Goal: Task Accomplishment & Management: Use online tool/utility

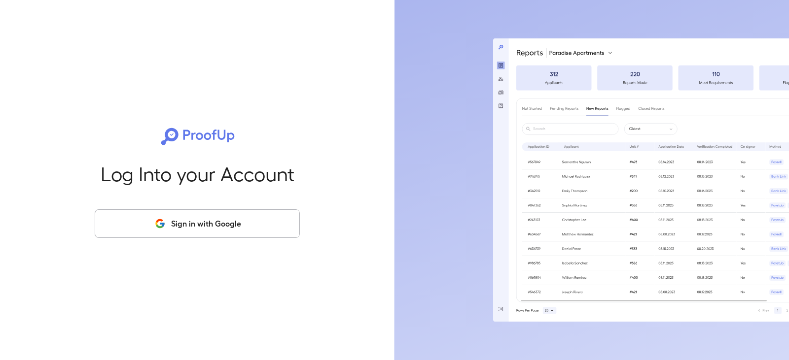
click at [194, 217] on button "Sign in with Google" at bounding box center [197, 223] width 205 height 29
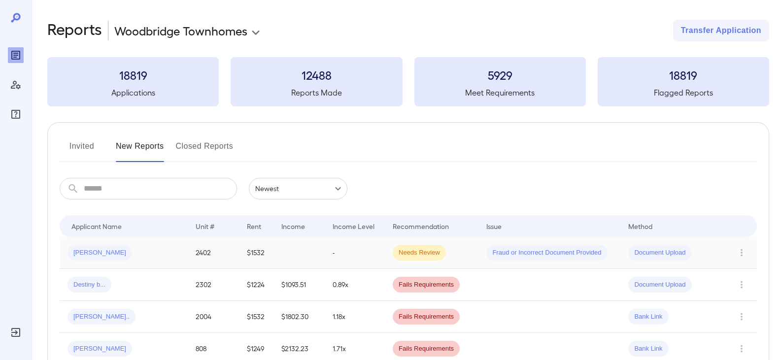
click at [88, 247] on div "[PERSON_NAME]" at bounding box center [100, 253] width 65 height 16
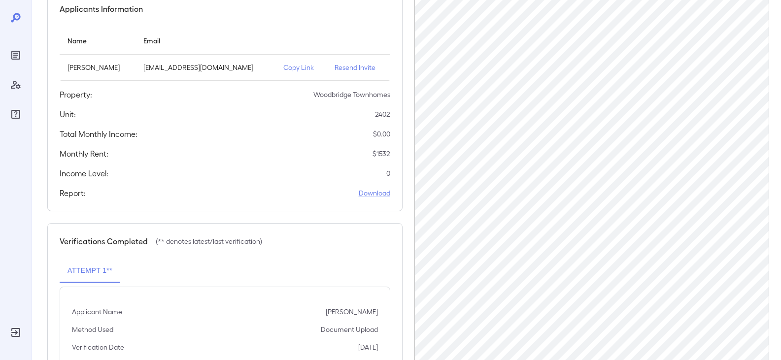
scroll to position [99, 0]
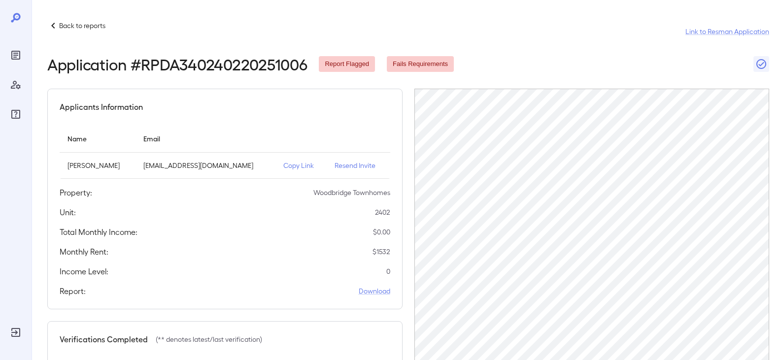
click at [62, 22] on p "Back to reports" at bounding box center [82, 26] width 46 height 10
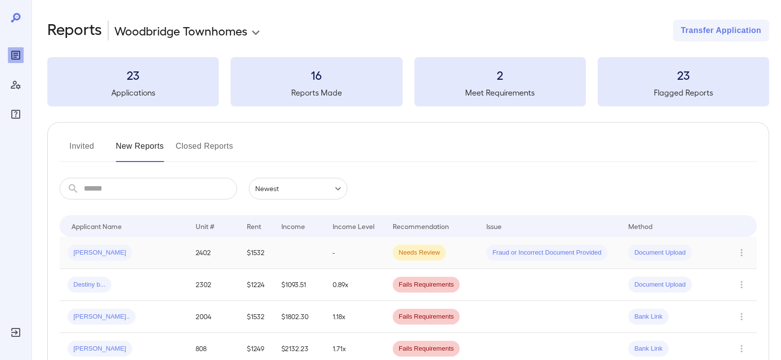
click at [91, 251] on span "[PERSON_NAME]" at bounding box center [100, 252] width 65 height 9
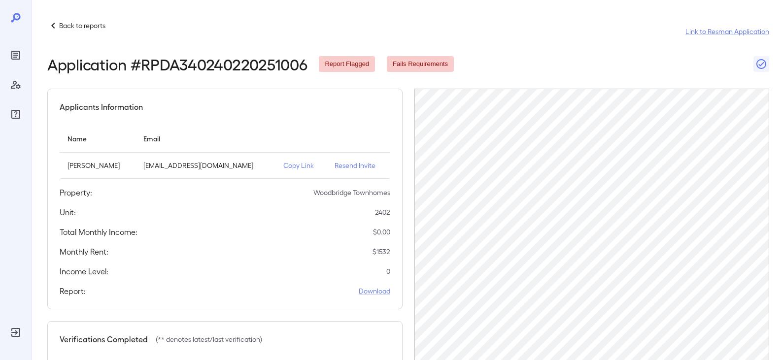
click at [372, 165] on p "Resend Invite" at bounding box center [358, 166] width 47 height 10
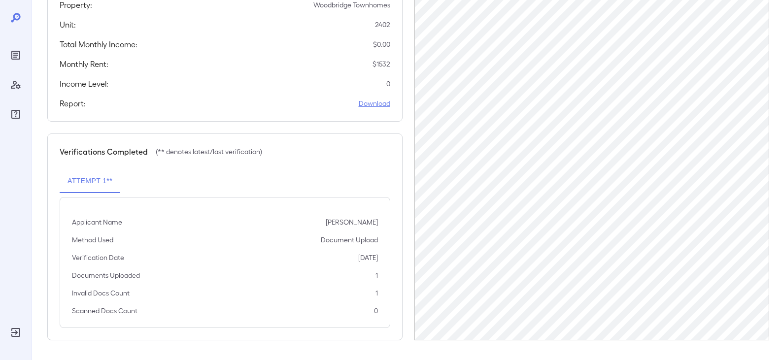
click at [373, 104] on link "Download" at bounding box center [375, 104] width 32 height 10
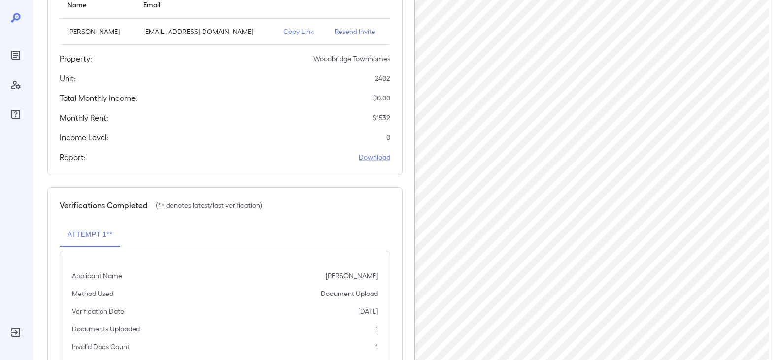
scroll to position [0, 0]
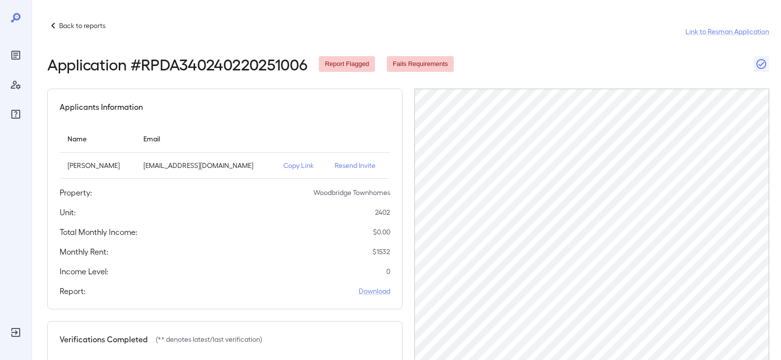
click at [61, 25] on p "Back to reports" at bounding box center [82, 26] width 46 height 10
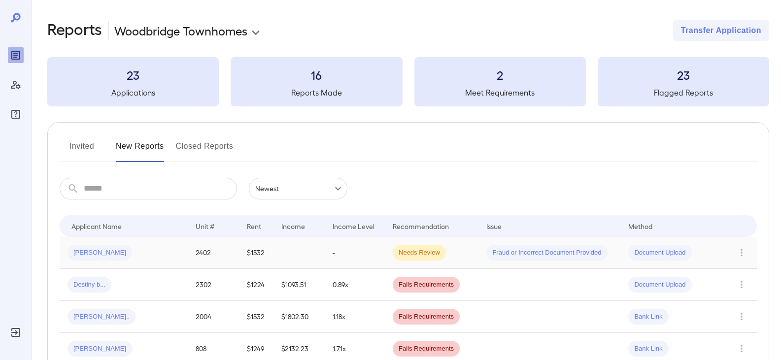
click at [668, 251] on span "Document Upload" at bounding box center [659, 252] width 63 height 9
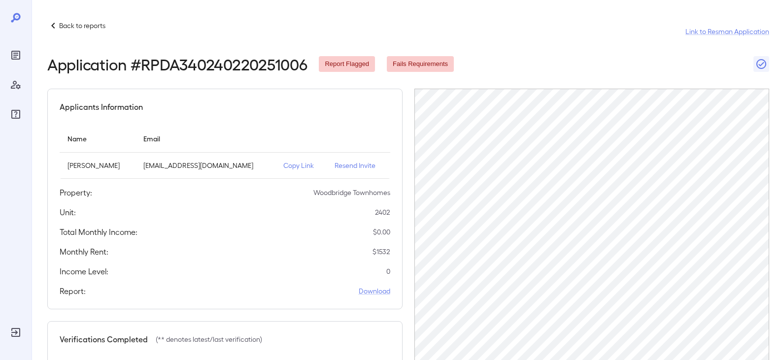
click at [56, 26] on icon at bounding box center [53, 26] width 12 height 12
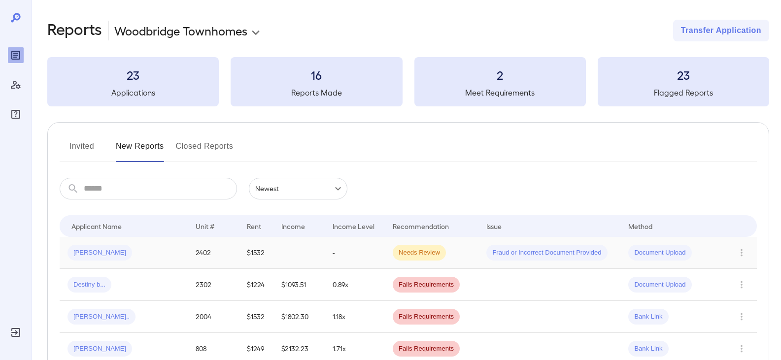
click at [426, 251] on span "Needs Review" at bounding box center [419, 252] width 53 height 9
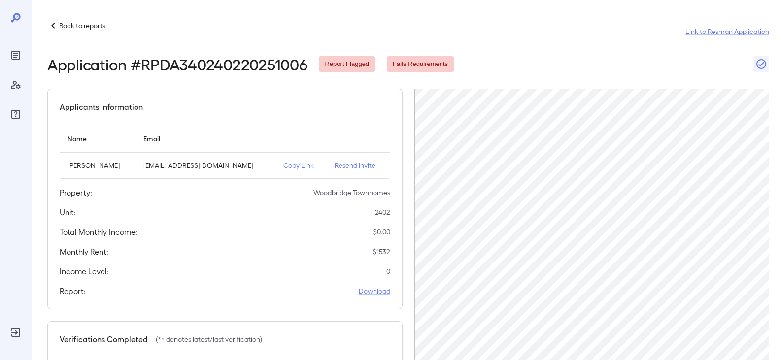
click at [78, 23] on p "Back to reports" at bounding box center [82, 26] width 46 height 10
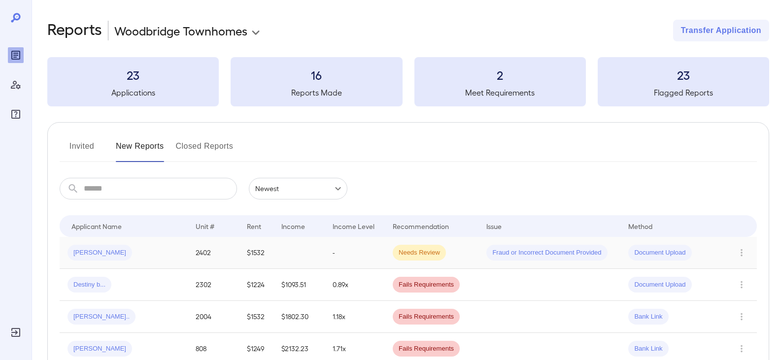
click at [84, 257] on span "[PERSON_NAME]" at bounding box center [100, 252] width 65 height 9
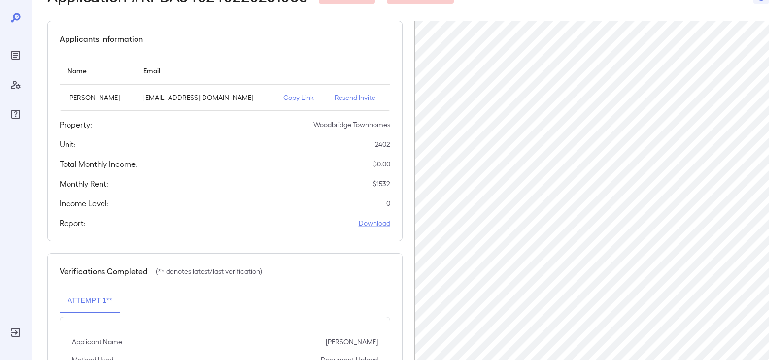
scroll to position [188, 0]
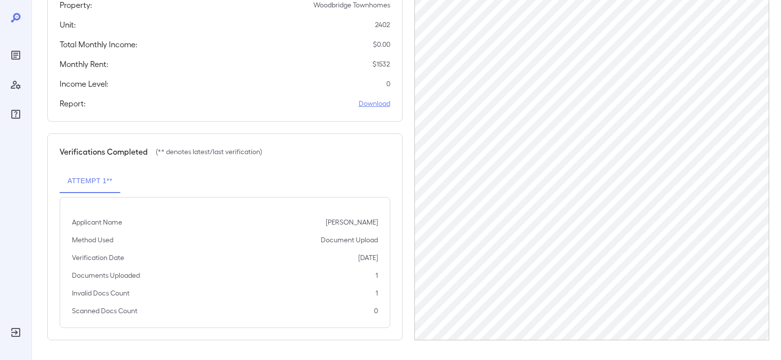
click at [366, 108] on link "Download" at bounding box center [375, 104] width 32 height 10
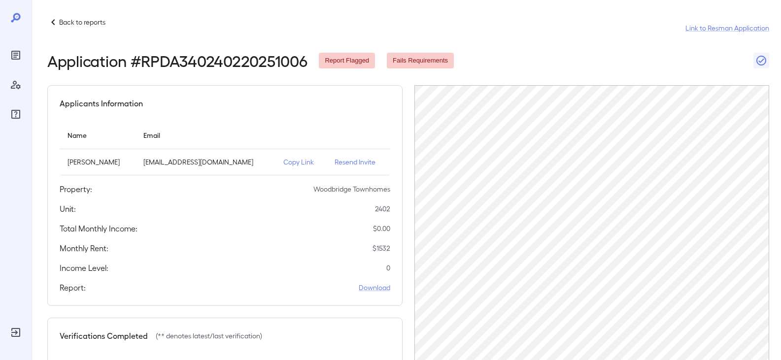
scroll to position [0, 0]
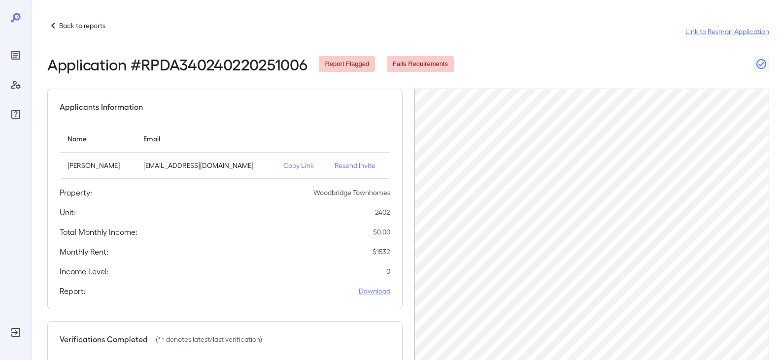
click at [373, 25] on div "Back to reports Link to Resman Application" at bounding box center [408, 32] width 722 height 24
click at [75, 23] on p "Back to reports" at bounding box center [82, 26] width 46 height 10
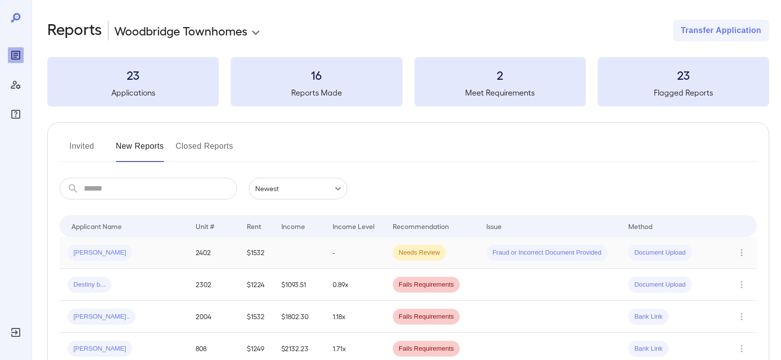
click at [100, 248] on span "Christine M..." at bounding box center [100, 252] width 65 height 9
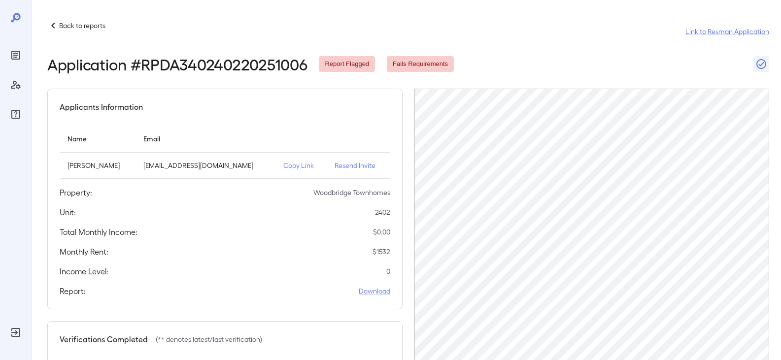
click at [346, 27] on div "Back to reports Link to Resman Application" at bounding box center [408, 32] width 722 height 24
click at [77, 29] on p "Back to reports" at bounding box center [82, 26] width 46 height 10
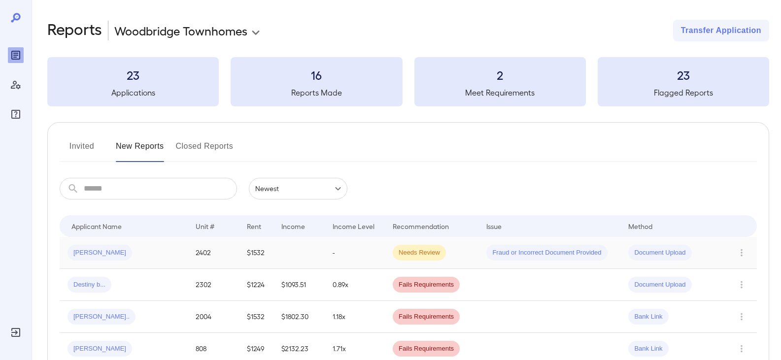
click at [90, 249] on span "Christine M..." at bounding box center [100, 252] width 65 height 9
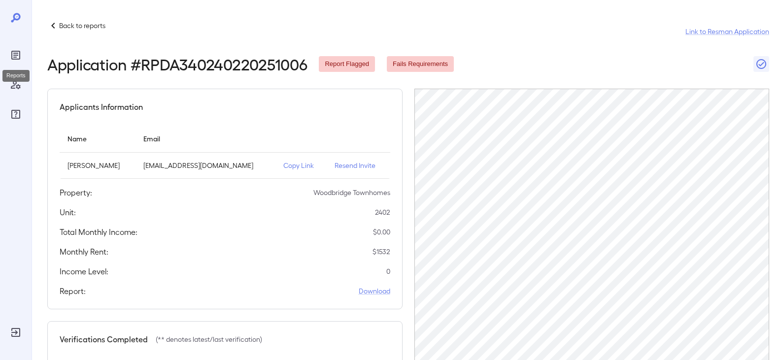
click at [10, 55] on icon "Reports" at bounding box center [16, 55] width 12 height 12
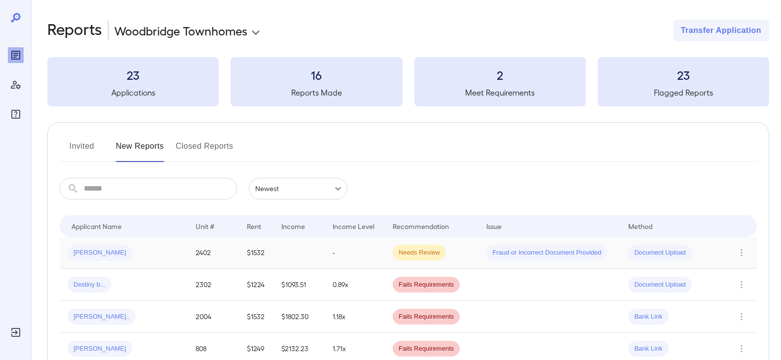
click at [77, 256] on span "[PERSON_NAME]" at bounding box center [100, 252] width 65 height 9
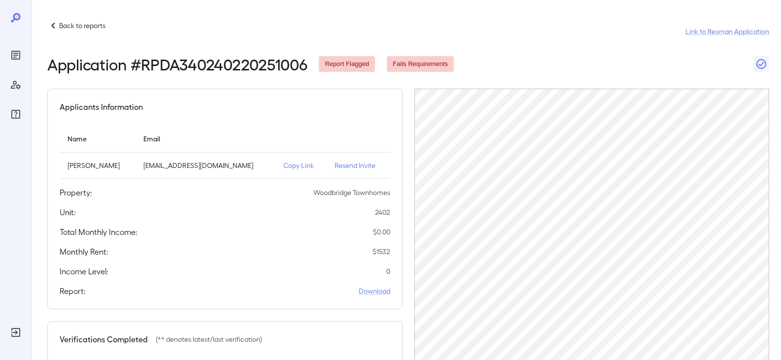
click at [315, 165] on p "Copy Link" at bounding box center [301, 166] width 36 height 10
